Goal: Information Seeking & Learning: Learn about a topic

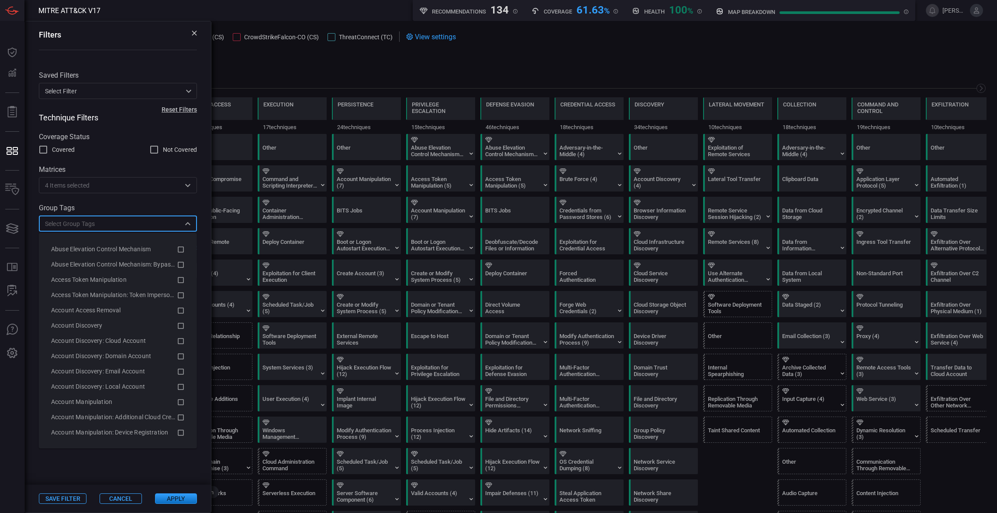
click at [569, 62] on span at bounding box center [579, 57] width 814 height 10
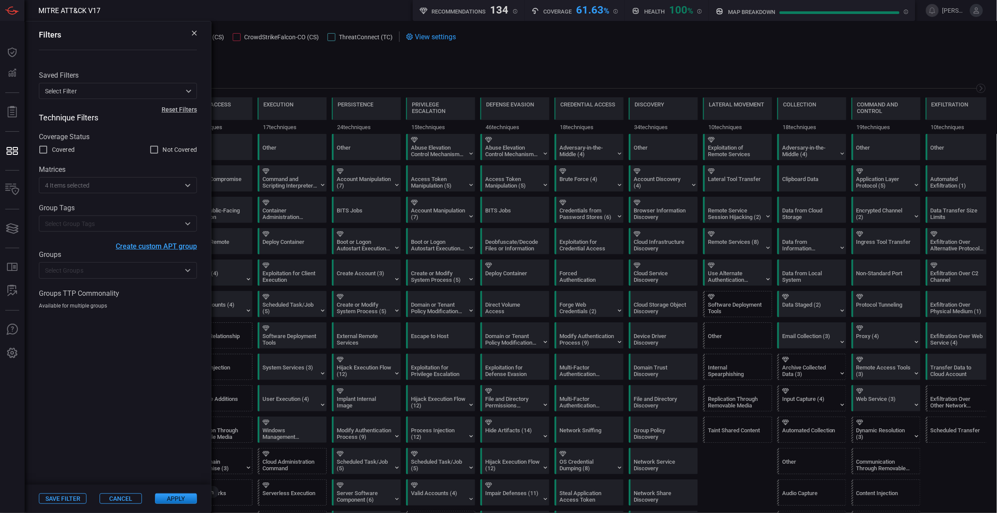
scroll to position [0, 95]
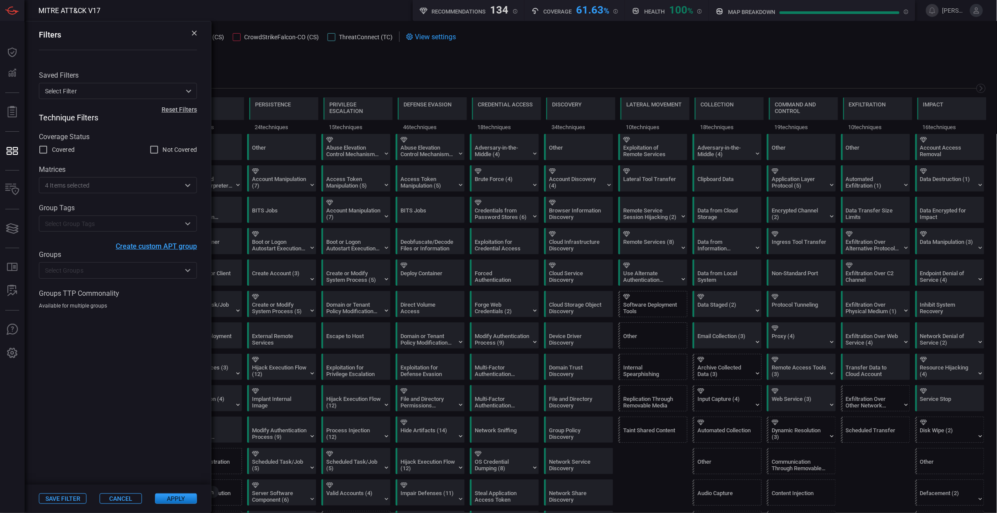
click at [592, 14] on div "61.63 %" at bounding box center [592, 9] width 33 height 10
click at [193, 33] on icon at bounding box center [194, 33] width 5 height 5
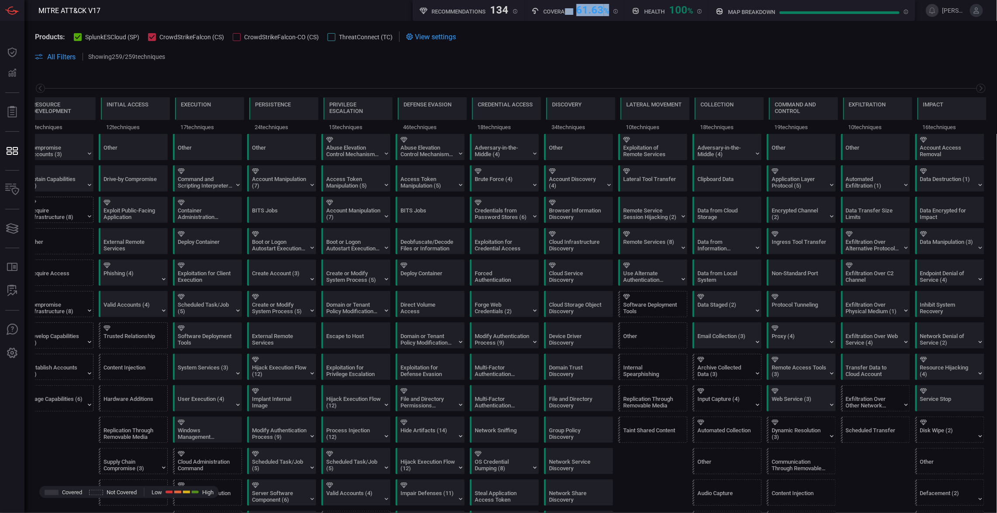
drag, startPoint x: 565, startPoint y: 8, endPoint x: 611, endPoint y: 10, distance: 46.4
click at [611, 10] on div "Coverage 61.63 %" at bounding box center [574, 9] width 87 height 11
drag, startPoint x: 611, startPoint y: 10, endPoint x: 604, endPoint y: 26, distance: 17.2
click at [604, 26] on div "MITRE ATT&CK V17 Recommendations 134 Coverage 61.63 % Health 100 % map breakdow…" at bounding box center [498, 256] width 997 height 513
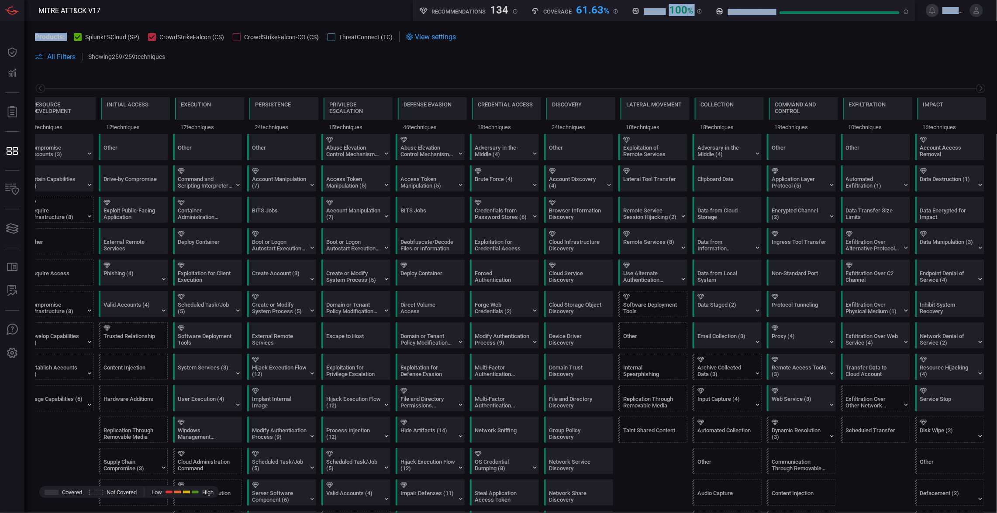
click at [604, 26] on div "Products: SplunkESCloud (SP) CrowdStrikeFalcon (CS) CrowdStrikeFalcon-CO (CS) T…" at bounding box center [510, 47] width 972 height 52
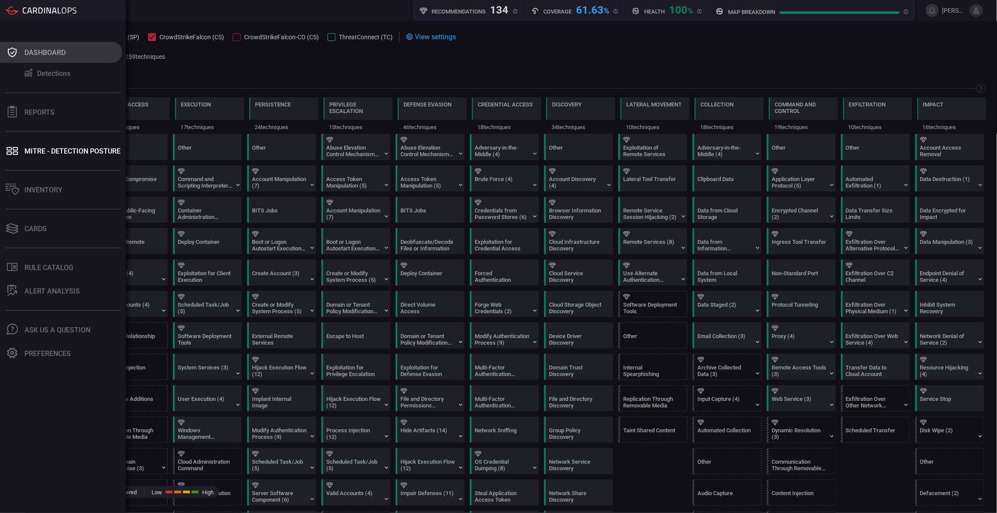
click at [9, 55] on icon at bounding box center [12, 53] width 9 height 10
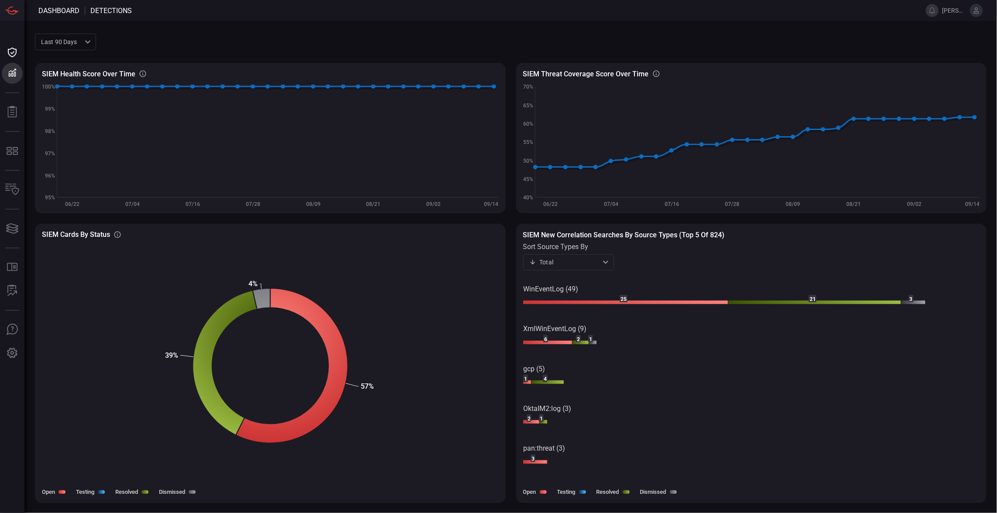
click at [72, 37] on div "Last 90 days quarter ​" at bounding box center [65, 42] width 61 height 16
click at [64, 93] on div "Last 180 days" at bounding box center [62, 89] width 40 height 9
type input "sixMonths"
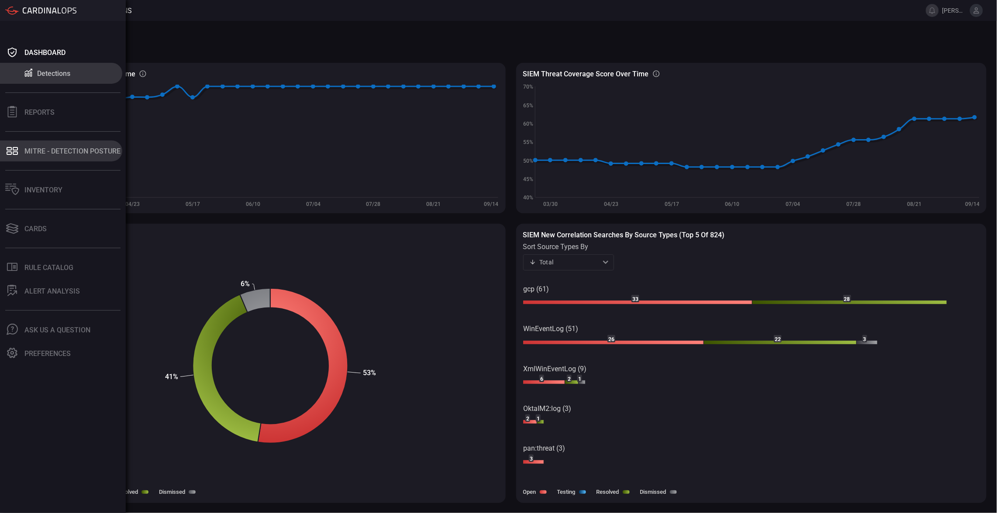
click at [39, 158] on button "MITRE - Detection Posture" at bounding box center [61, 151] width 122 height 21
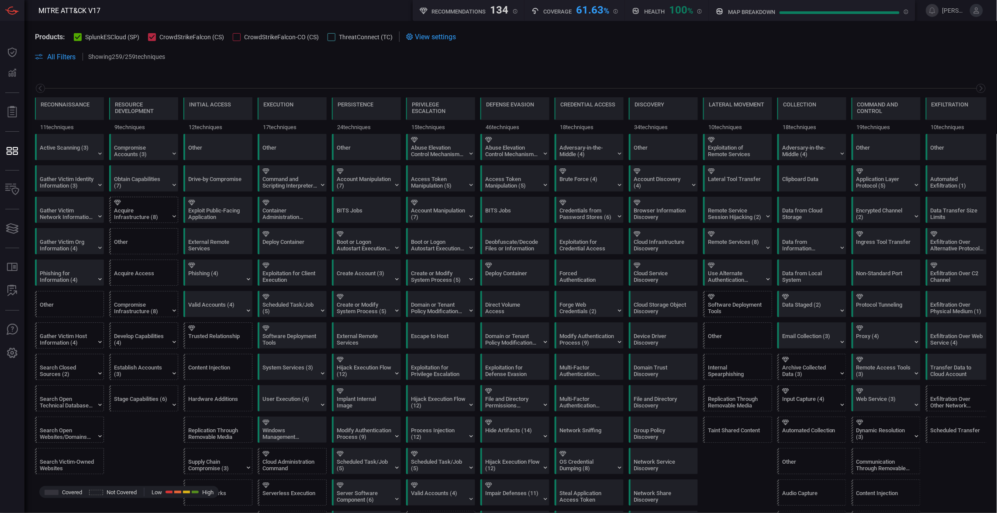
scroll to position [0, 95]
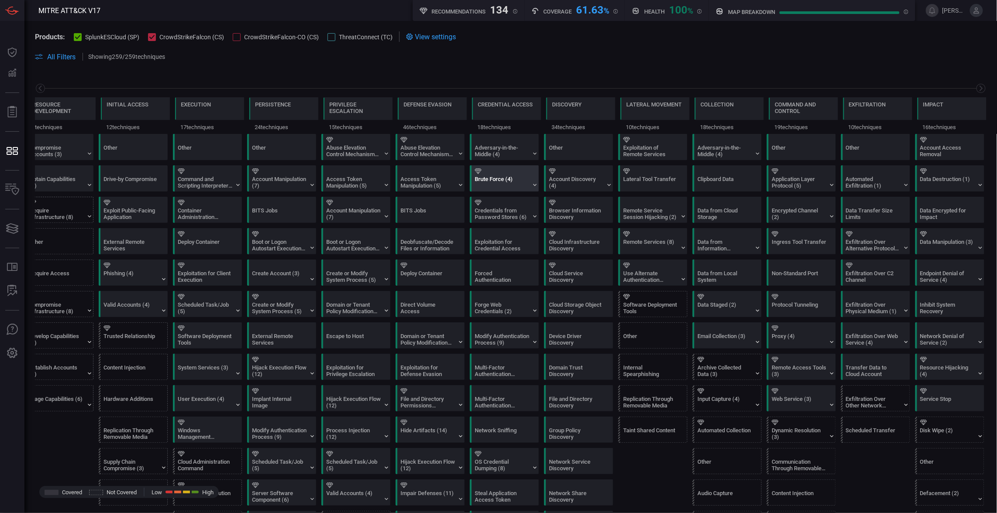
click at [489, 180] on div "Brute Force (4)" at bounding box center [502, 182] width 55 height 13
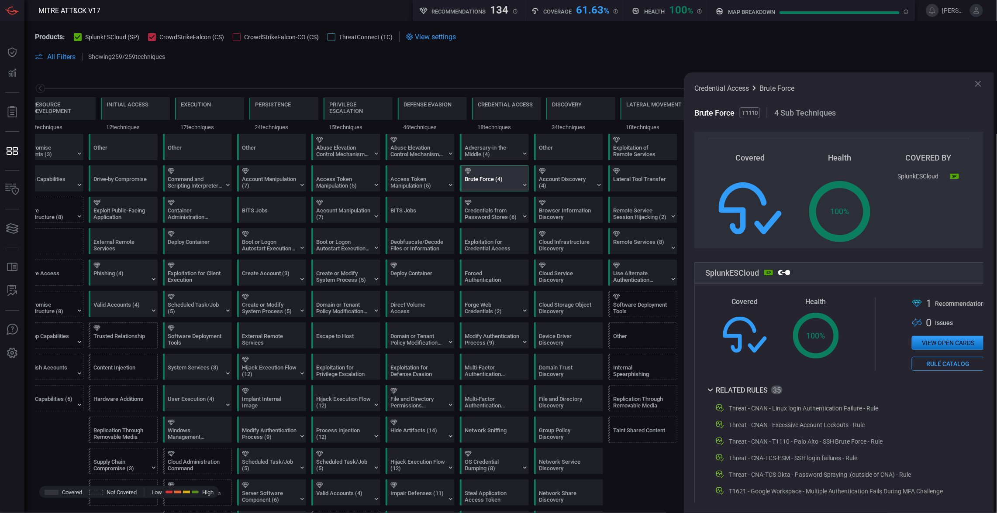
scroll to position [0, 0]
